Goal: Task Accomplishment & Management: Manage account settings

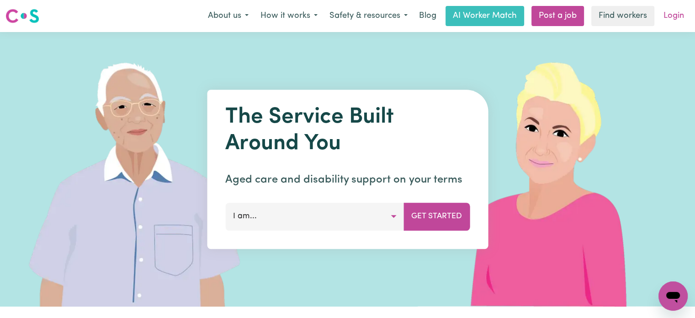
click at [674, 19] on link "Login" at bounding box center [674, 16] width 32 height 20
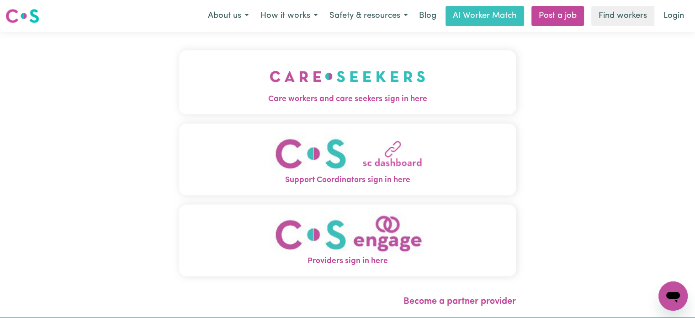
click at [258, 82] on button "Care workers and care seekers sign in here" at bounding box center [347, 82] width 337 height 64
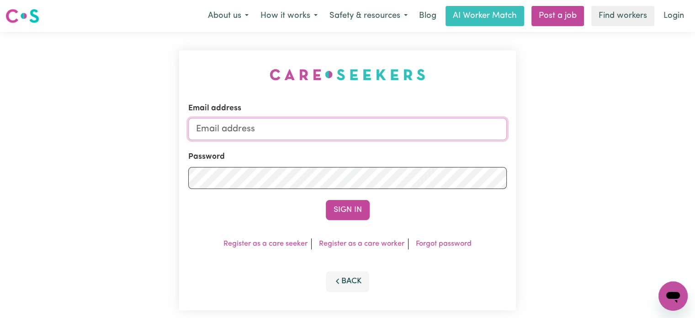
type input "[PERSON_NAME][EMAIL_ADDRESS][DOMAIN_NAME]"
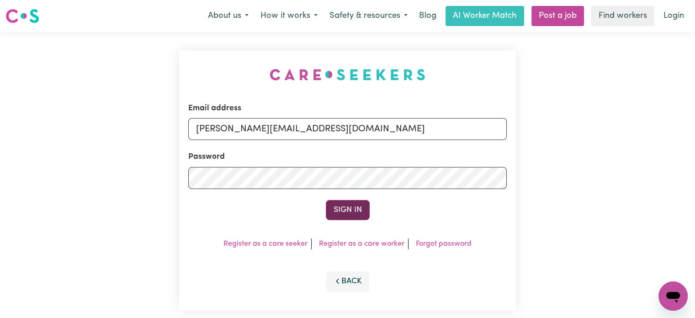
click at [355, 206] on button "Sign In" at bounding box center [348, 210] width 44 height 20
